Goal: Communication & Community: Answer question/provide support

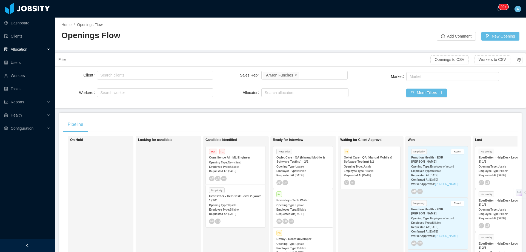
scroll to position [27, 0]
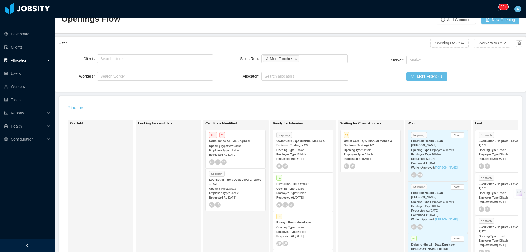
click at [310, 139] on strong "Owlet Care - QA (Manual Mobile & Software Testing) - 2/2" at bounding box center [300, 142] width 49 height 7
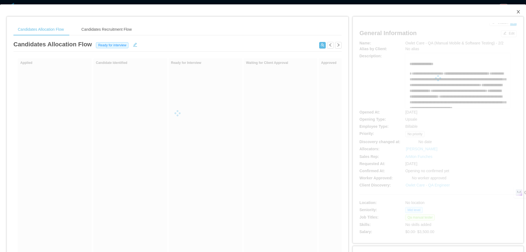
click at [517, 12] on icon "icon: close" at bounding box center [518, 11] width 3 height 3
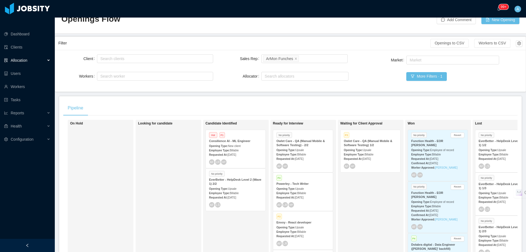
click at [361, 139] on strong "Owlet Care - QA (Manual Mobile & Software Testing) 1/2" at bounding box center [368, 142] width 49 height 7
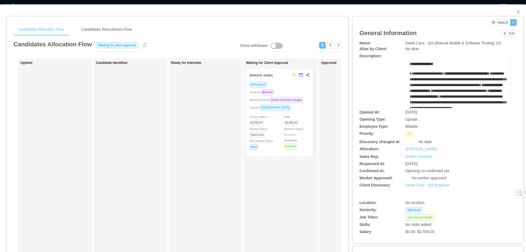
click at [304, 90] on div "Seniority: Mid level" at bounding box center [280, 92] width 60 height 6
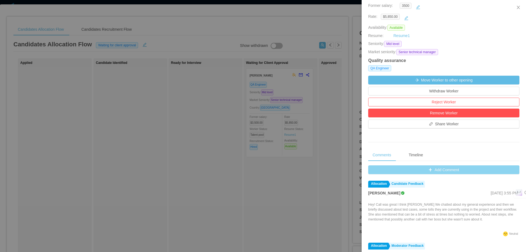
scroll to position [137, 0]
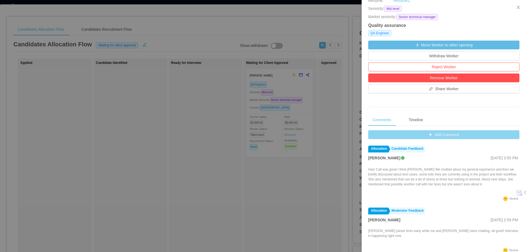
click at [451, 134] on button "Add Comment" at bounding box center [443, 134] width 151 height 9
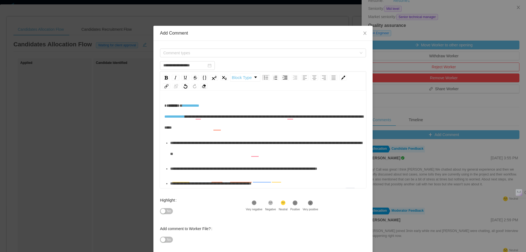
scroll to position [12, 0]
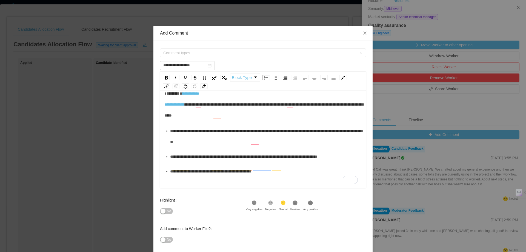
click at [202, 121] on div "**********" at bounding box center [263, 104] width 198 height 33
click at [233, 50] on span "Comment types" at bounding box center [259, 52] width 193 height 5
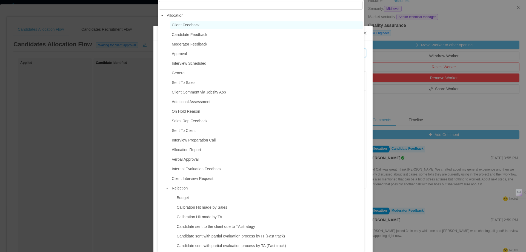
click at [189, 26] on span "Client Feedback" at bounding box center [186, 25] width 28 height 4
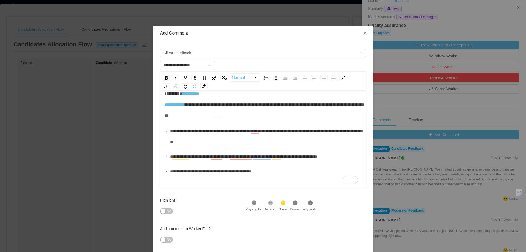
click at [280, 175] on div "**********" at bounding box center [266, 171] width 192 height 11
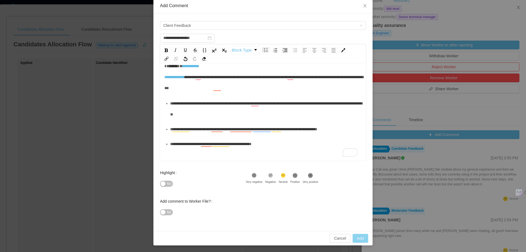
click at [359, 236] on button "Add" at bounding box center [361, 238] width 16 height 9
type input "**********"
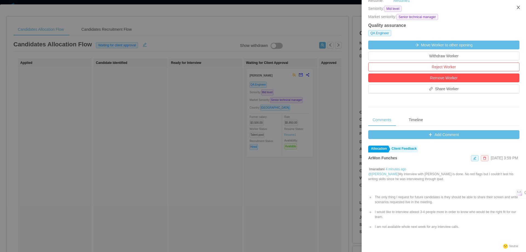
drag, startPoint x: 517, startPoint y: 6, endPoint x: 343, endPoint y: 92, distance: 193.7
click at [517, 6] on icon "icon: close" at bounding box center [518, 7] width 4 height 4
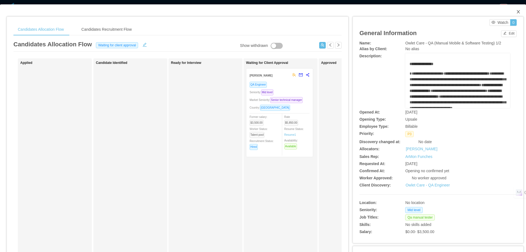
drag, startPoint x: 514, startPoint y: 13, endPoint x: 428, endPoint y: 100, distance: 122.5
click at [516, 13] on icon "icon: close" at bounding box center [518, 12] width 4 height 4
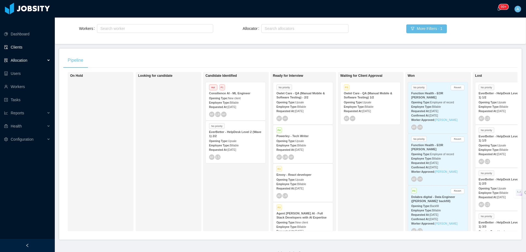
click at [23, 42] on link "Clients" at bounding box center [27, 47] width 46 height 11
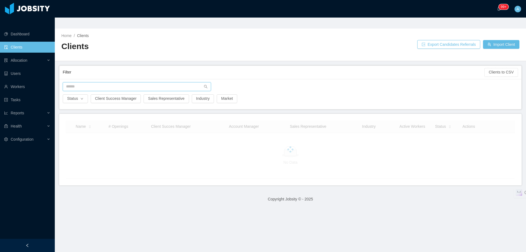
click at [98, 82] on input "text" at bounding box center [137, 86] width 148 height 9
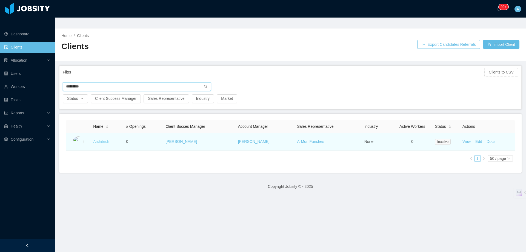
type input "*********"
click at [104, 139] on link "Architech" at bounding box center [101, 141] width 16 height 4
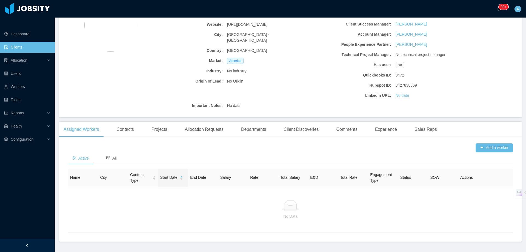
scroll to position [75, 0]
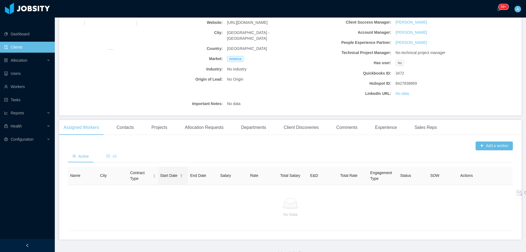
click at [115, 154] on span "All" at bounding box center [111, 156] width 10 height 4
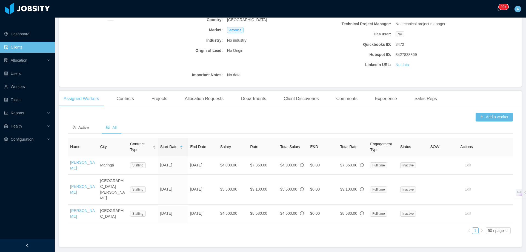
scroll to position [76, 0]
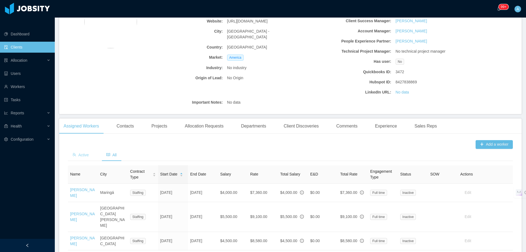
click at [81, 149] on div "Active" at bounding box center [80, 155] width 25 height 12
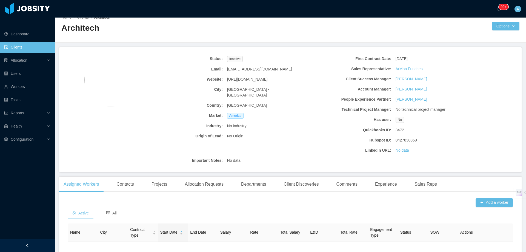
scroll to position [27, 0]
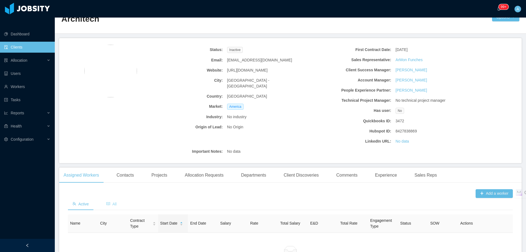
click at [113, 198] on div "All" at bounding box center [111, 204] width 19 height 12
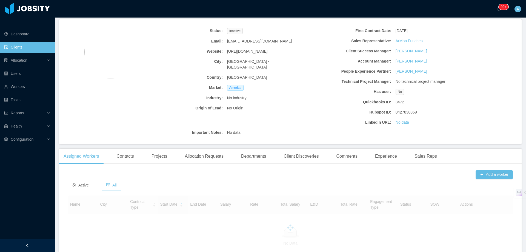
scroll to position [75, 0]
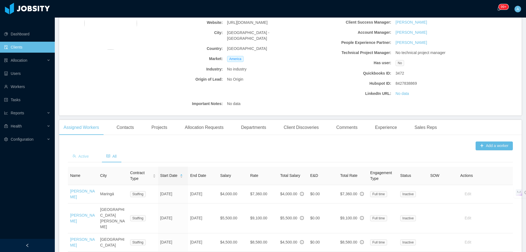
click at [86, 154] on span "Active" at bounding box center [80, 156] width 16 height 4
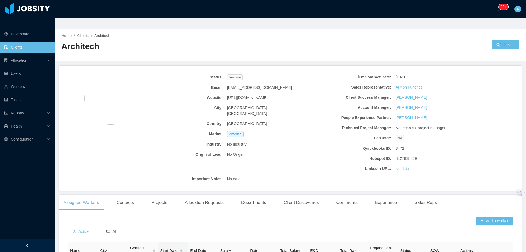
click at [33, 42] on link "Clients" at bounding box center [27, 47] width 46 height 11
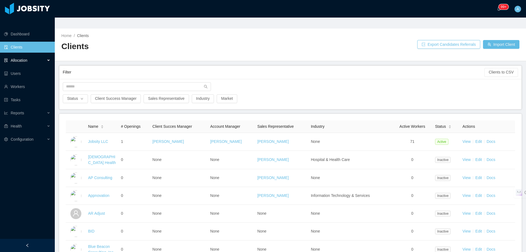
click at [28, 55] on div "Allocation" at bounding box center [27, 60] width 55 height 11
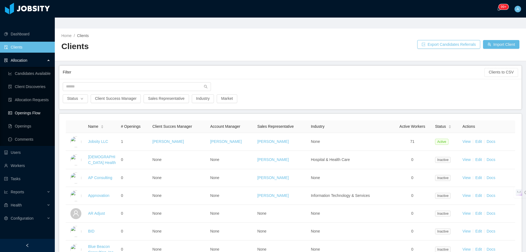
click at [37, 107] on link "Openings Flow" at bounding box center [29, 112] width 42 height 11
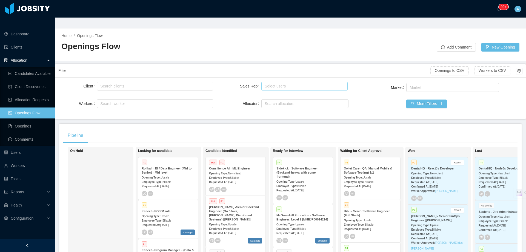
click at [287, 83] on div "Select users" at bounding box center [303, 85] width 77 height 5
type input "*****"
click at [319, 85] on li "ArMon Funches" at bounding box center [301, 85] width 85 height 9
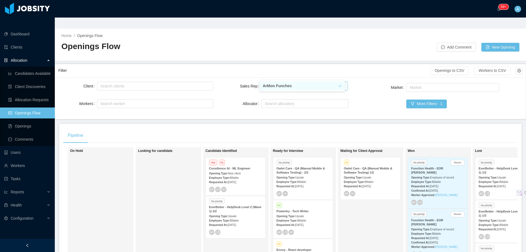
click at [362, 81] on div "Client Search clients Workers Search worker Sales Rep Select users [PERSON_NAME…" at bounding box center [290, 98] width 464 height 35
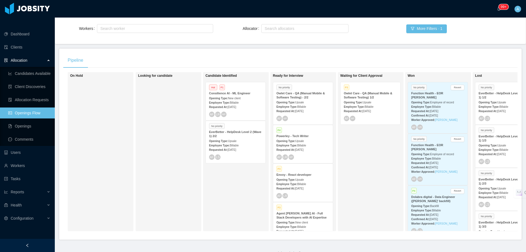
scroll to position [79, 0]
click at [366, 110] on span "[DATE]" at bounding box center [366, 111] width 8 height 3
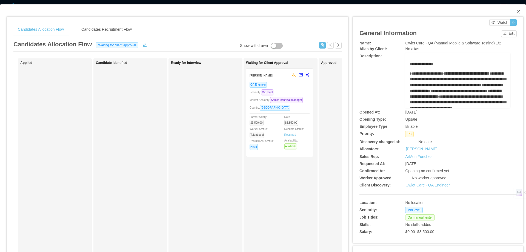
click at [516, 13] on icon "icon: close" at bounding box center [518, 12] width 4 height 4
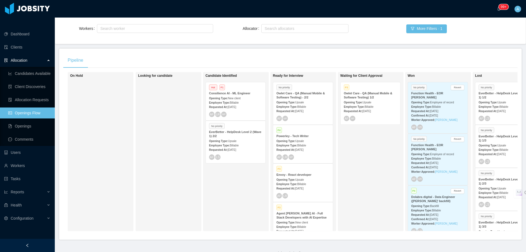
click at [293, 105] on strong "Employee Type:" at bounding box center [286, 106] width 21 height 3
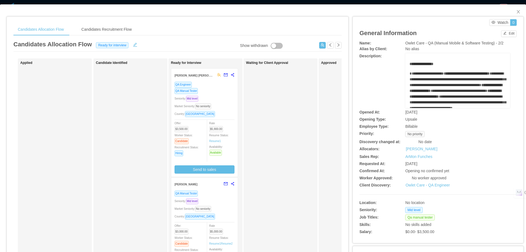
click at [223, 100] on div "Seniority: Mid level" at bounding box center [205, 98] width 60 height 6
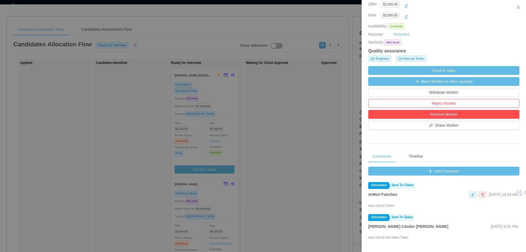
scroll to position [137, 0]
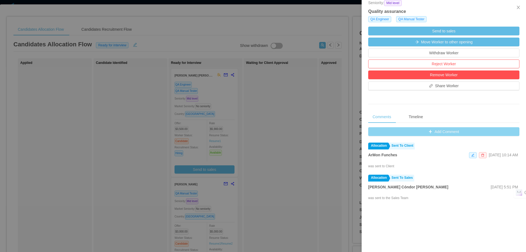
click at [438, 130] on button "Add Comment" at bounding box center [443, 131] width 151 height 9
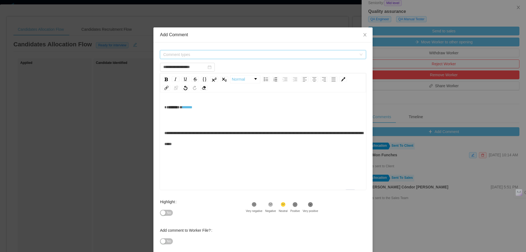
click at [233, 55] on span "Comment types" at bounding box center [259, 54] width 193 height 5
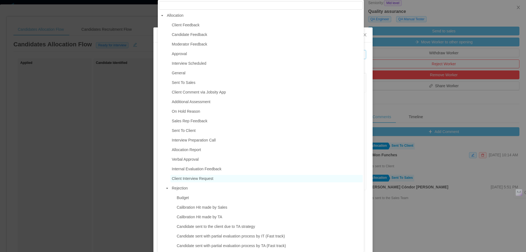
click at [198, 181] on span "Client Interview Request" at bounding box center [193, 178] width 42 height 4
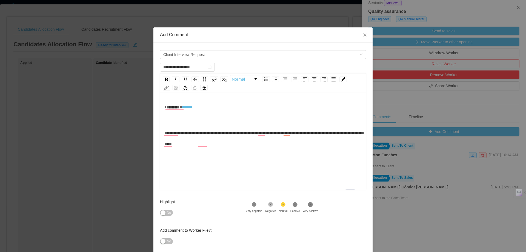
click at [253, 143] on div "**********" at bounding box center [263, 138] width 198 height 22
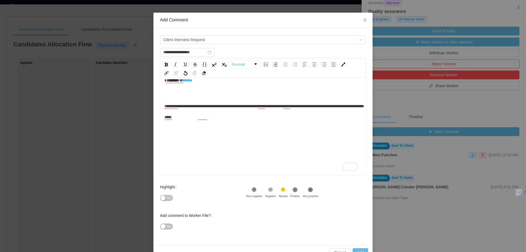
scroll to position [29, 0]
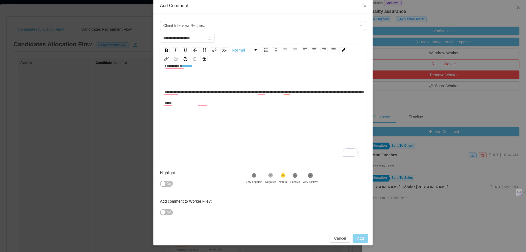
type input "**********"
click at [355, 237] on button "Add" at bounding box center [361, 238] width 16 height 9
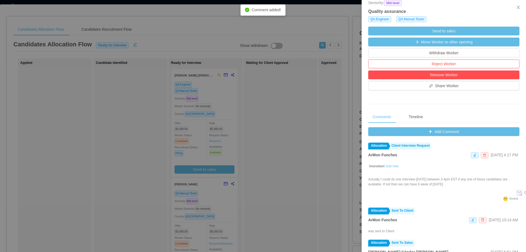
click at [299, 107] on div at bounding box center [263, 126] width 526 height 252
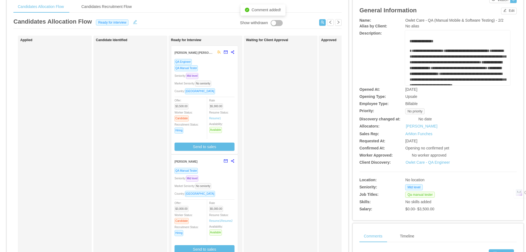
scroll to position [110, 0]
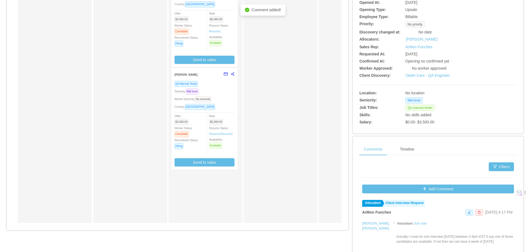
click at [222, 94] on div "Seniority: Mid level" at bounding box center [205, 91] width 60 height 6
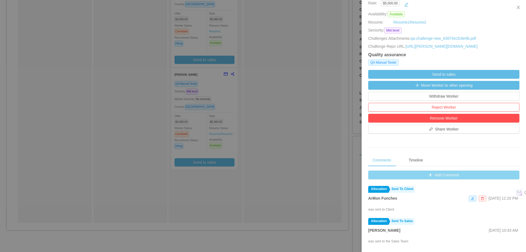
click at [439, 179] on button "Add Comment" at bounding box center [443, 174] width 151 height 9
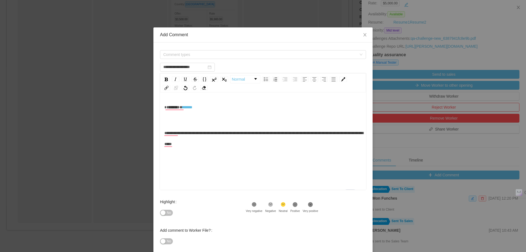
click at [223, 121] on div "********* ********" at bounding box center [263, 113] width 198 height 22
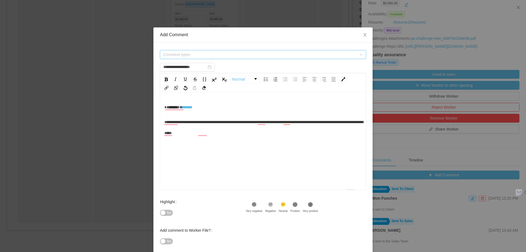
click at [234, 51] on span "Comment types" at bounding box center [261, 54] width 196 height 8
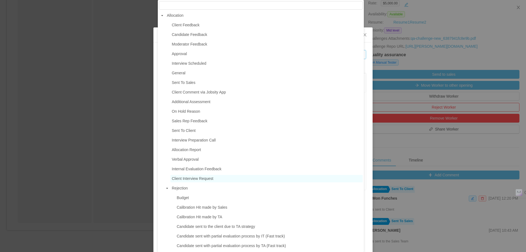
click at [193, 181] on span "Client Interview Request" at bounding box center [193, 178] width 42 height 4
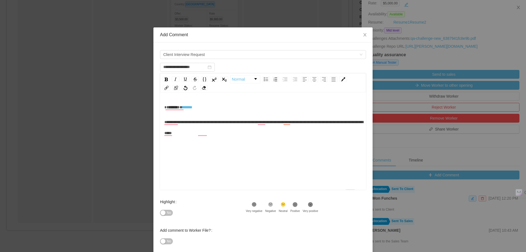
click at [232, 138] on div "**********" at bounding box center [263, 127] width 198 height 22
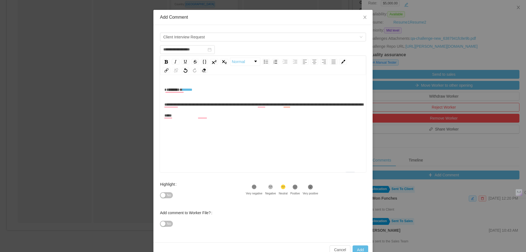
scroll to position [29, 0]
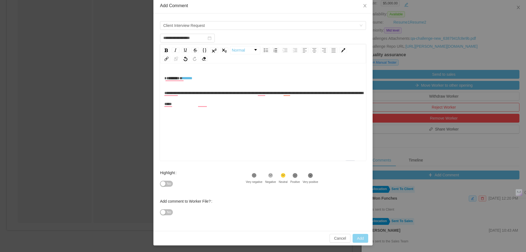
type input "**********"
click at [356, 237] on button "Add" at bounding box center [361, 238] width 16 height 9
